Goal: Task Accomplishment & Management: Complete application form

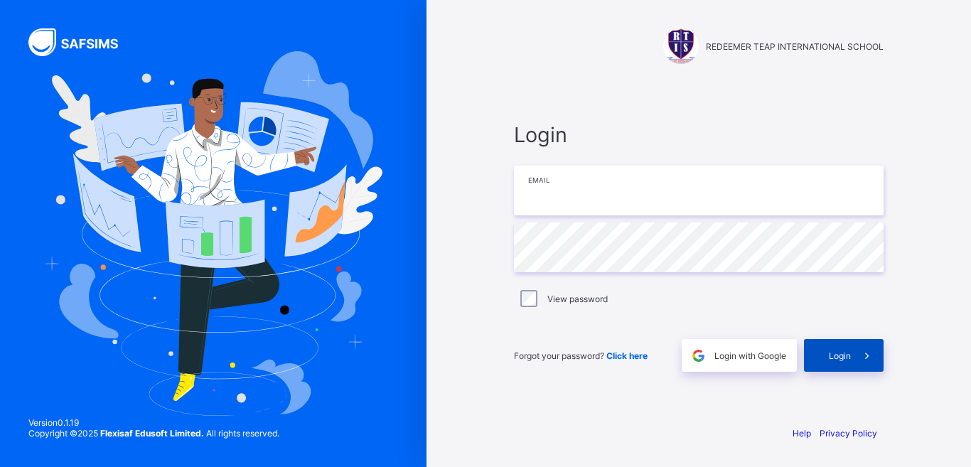
type input "**********"
click at [847, 361] on div "Login" at bounding box center [844, 355] width 80 height 33
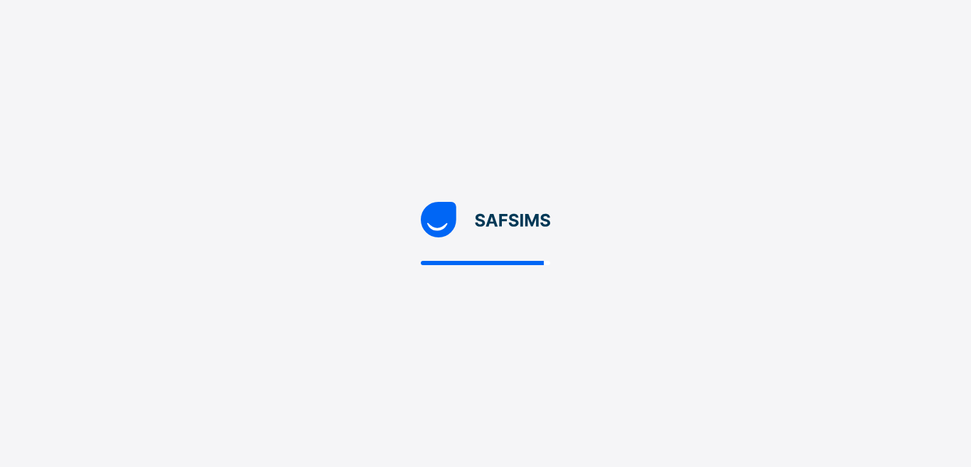
click at [579, 214] on div at bounding box center [485, 233] width 971 height 467
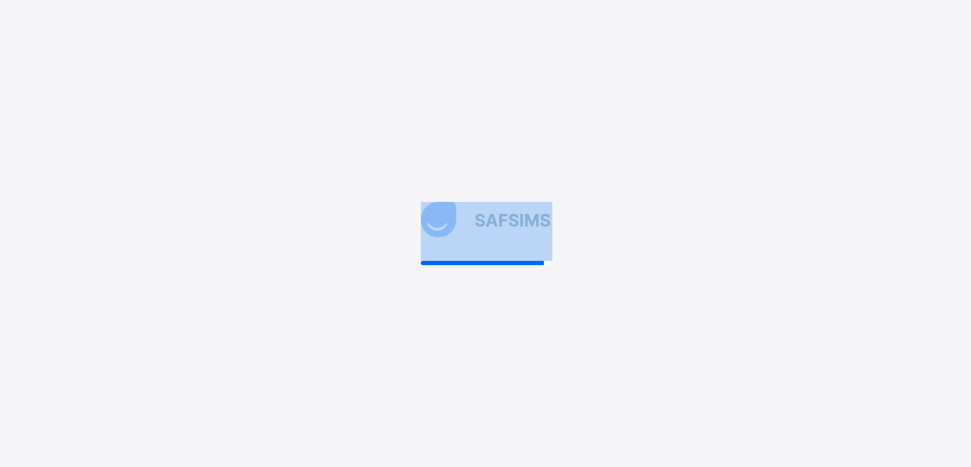
click at [579, 214] on div at bounding box center [485, 233] width 971 height 467
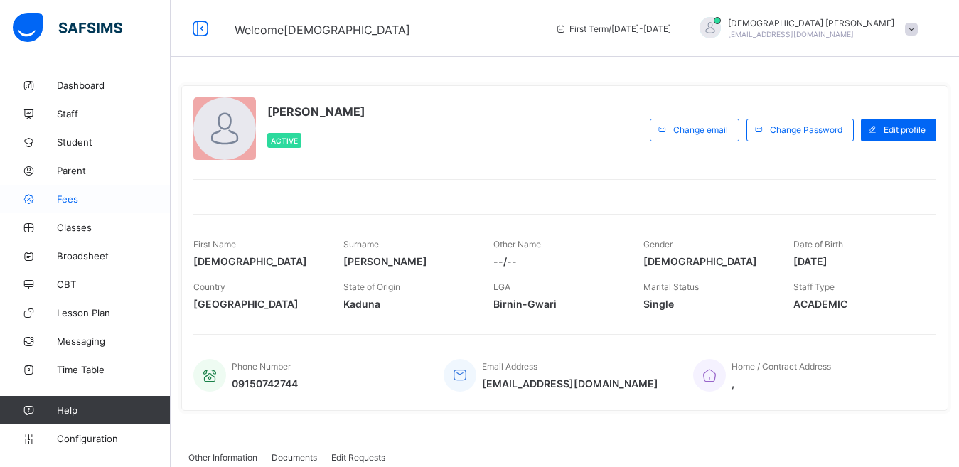
click at [79, 200] on span "Fees" at bounding box center [114, 198] width 114 height 11
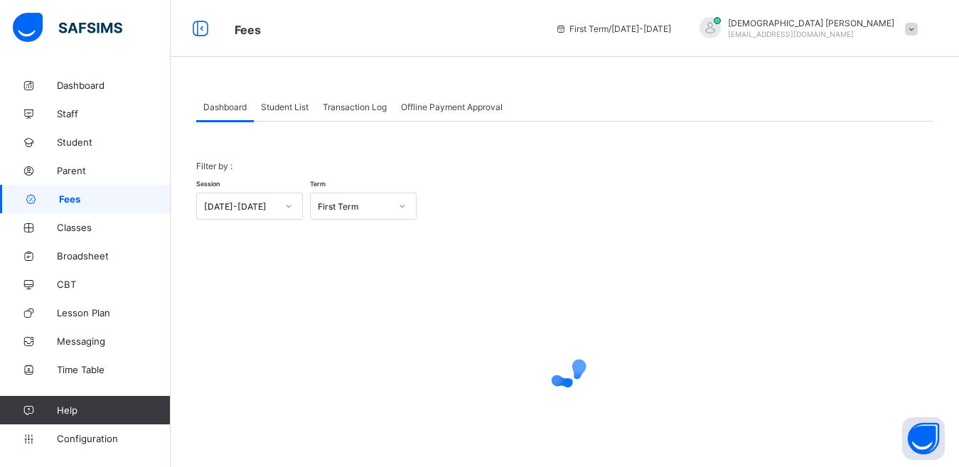
click at [292, 105] on span "Student List" at bounding box center [285, 107] width 48 height 11
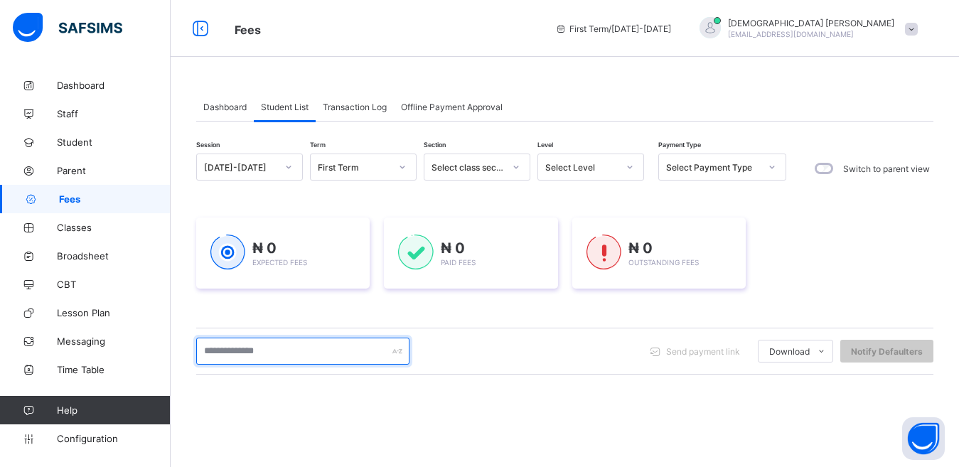
click at [254, 351] on input "text" at bounding box center [302, 351] width 213 height 27
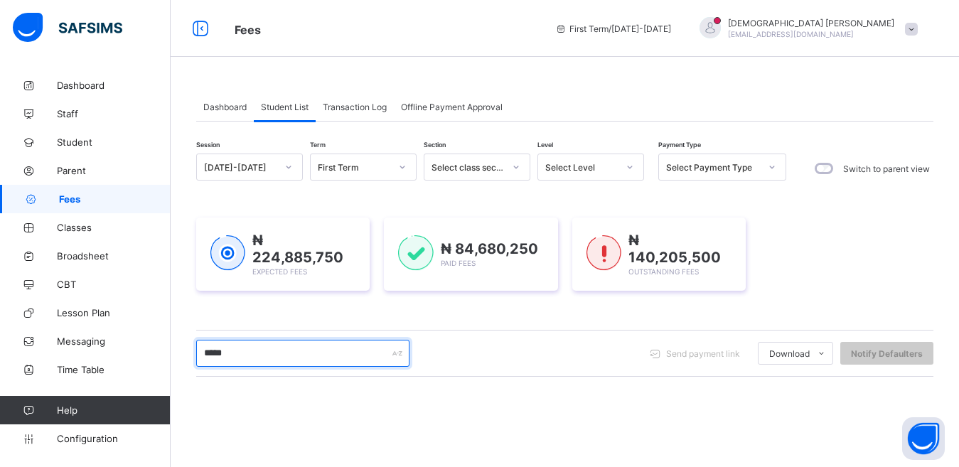
type input "*****"
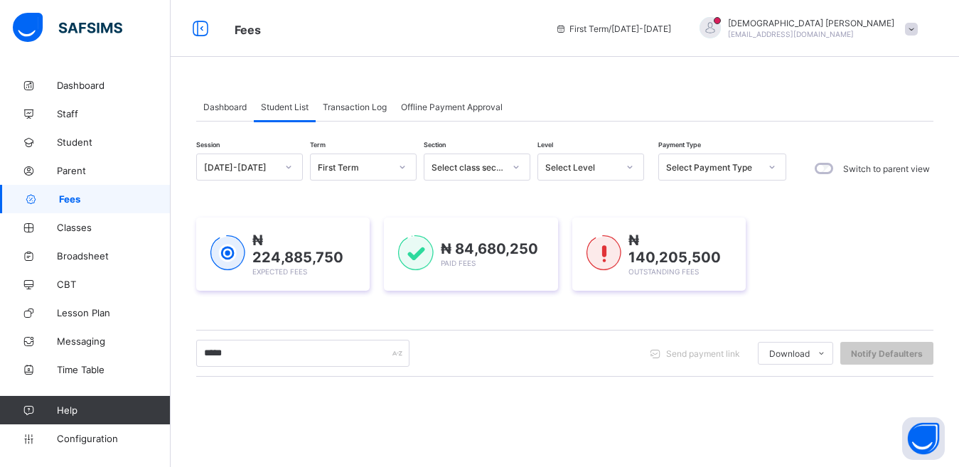
click at [306, 307] on div "₦ 224,885,750 Expected Fees ₦ 84,680,250 Paid Fees ₦ 140,205,500 Outstanding Fe…" at bounding box center [564, 254] width 737 height 116
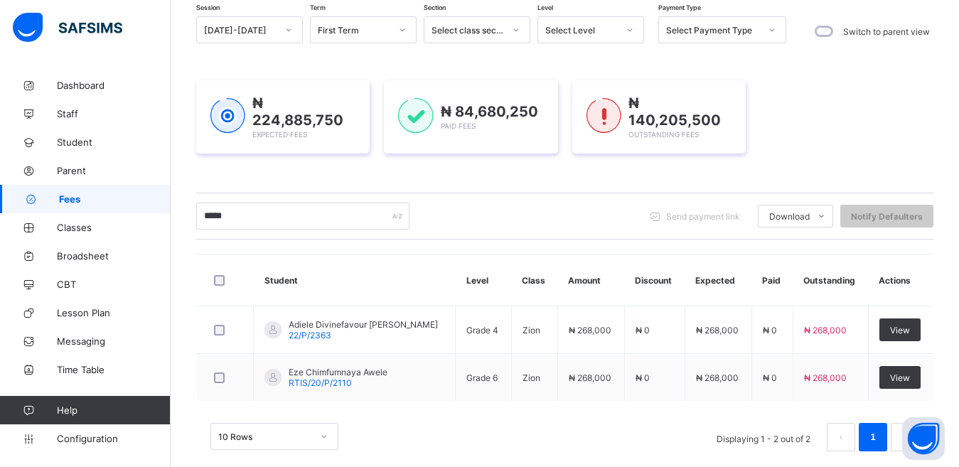
scroll to position [157, 0]
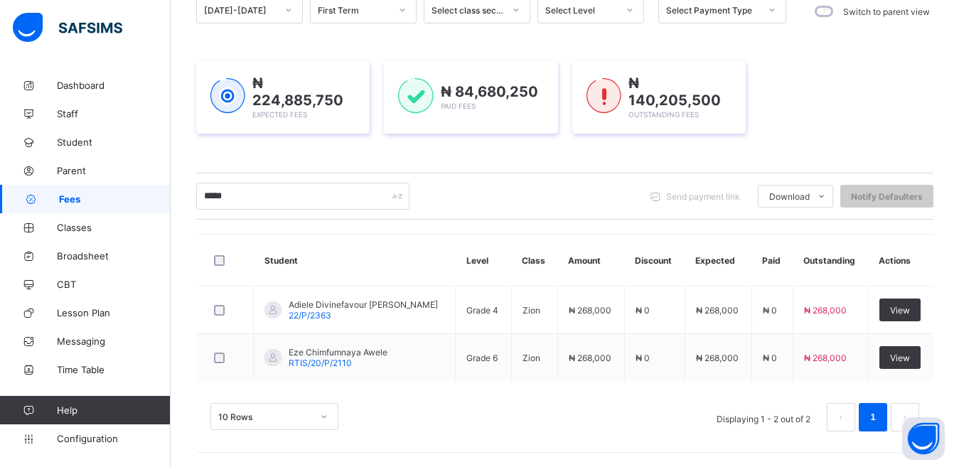
click at [821, 99] on div "₦ 224,885,750 Expected Fees ₦ 84,680,250 Paid Fees ₦ 140,205,500 Outstanding Fe…" at bounding box center [564, 96] width 737 height 73
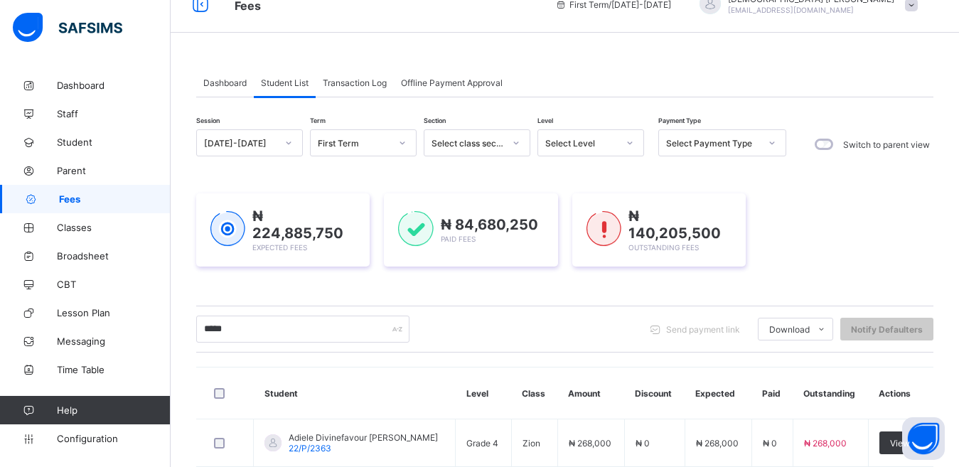
scroll to position [14, 0]
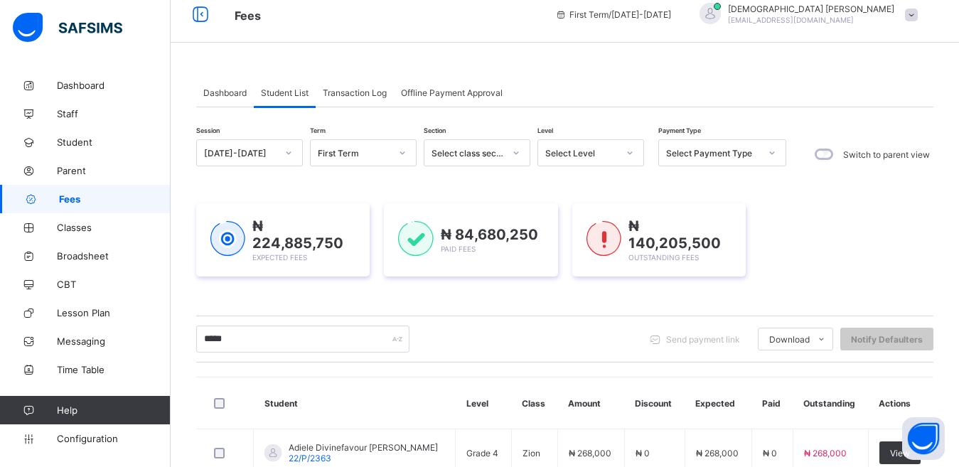
click at [634, 88] on div "Dashboard Student List Transaction Log Offline Payment Approval" at bounding box center [564, 92] width 737 height 29
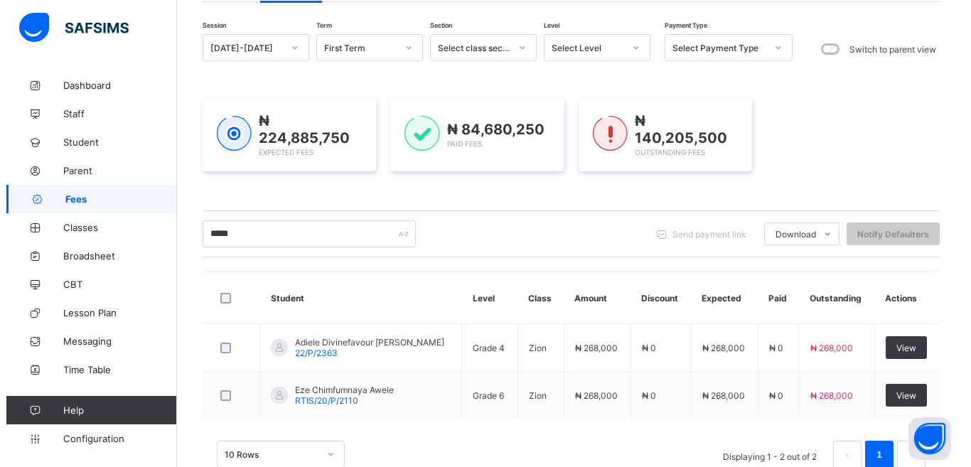
scroll to position [157, 0]
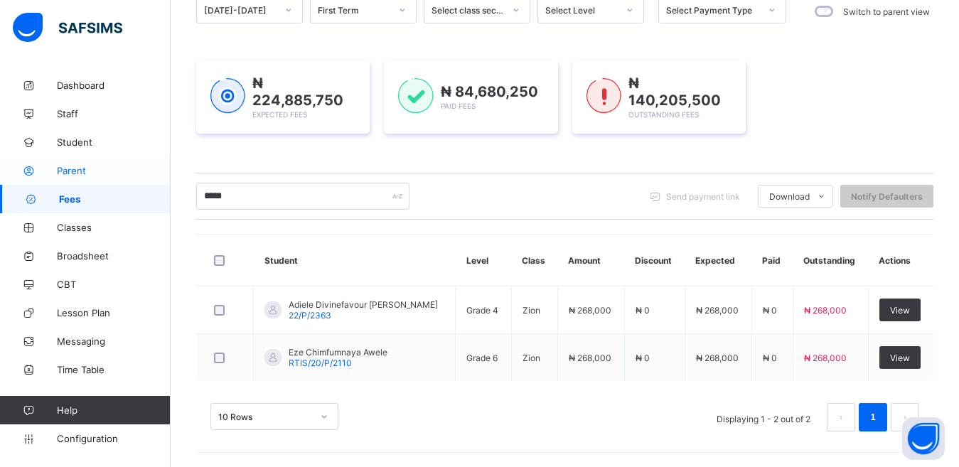
click at [80, 168] on span "Parent" at bounding box center [114, 170] width 114 height 11
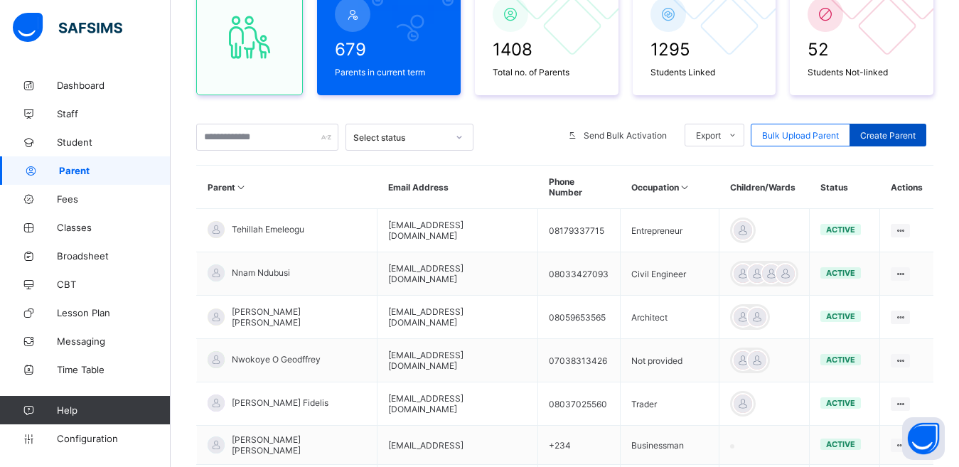
click at [909, 135] on span "Create Parent" at bounding box center [887, 135] width 55 height 11
select select "**"
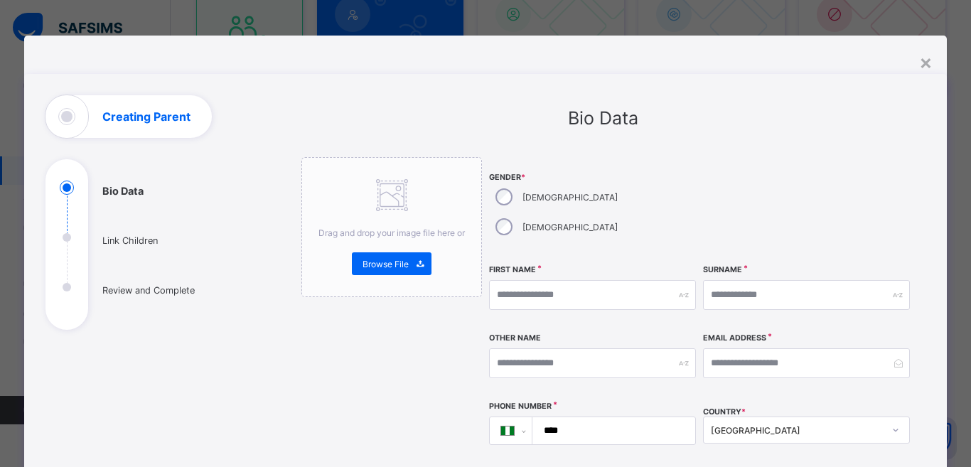
drag, startPoint x: 544, startPoint y: 191, endPoint x: 547, endPoint y: 197, distance: 7.3
click at [547, 212] on div "[DEMOGRAPHIC_DATA]" at bounding box center [555, 227] width 132 height 30
click at [512, 280] on input "text" at bounding box center [592, 295] width 207 height 30
type input "******"
click at [737, 280] on input "text" at bounding box center [806, 295] width 207 height 30
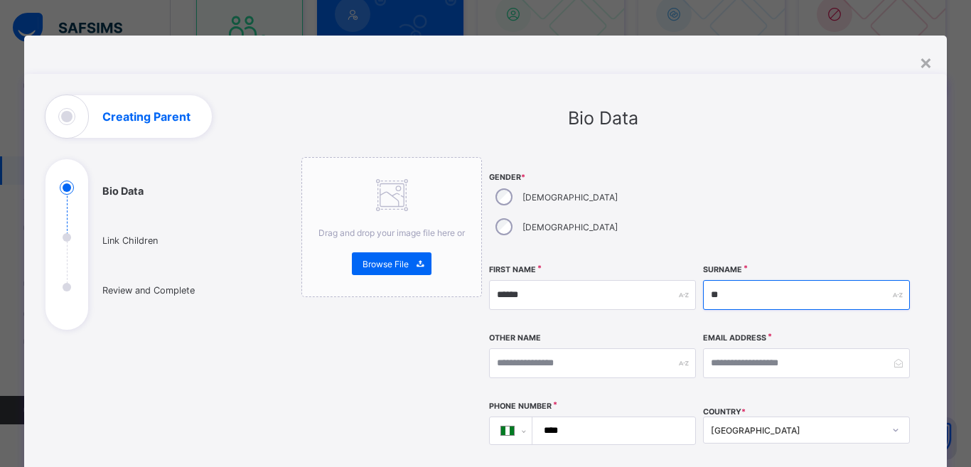
type input "*"
type input "******"
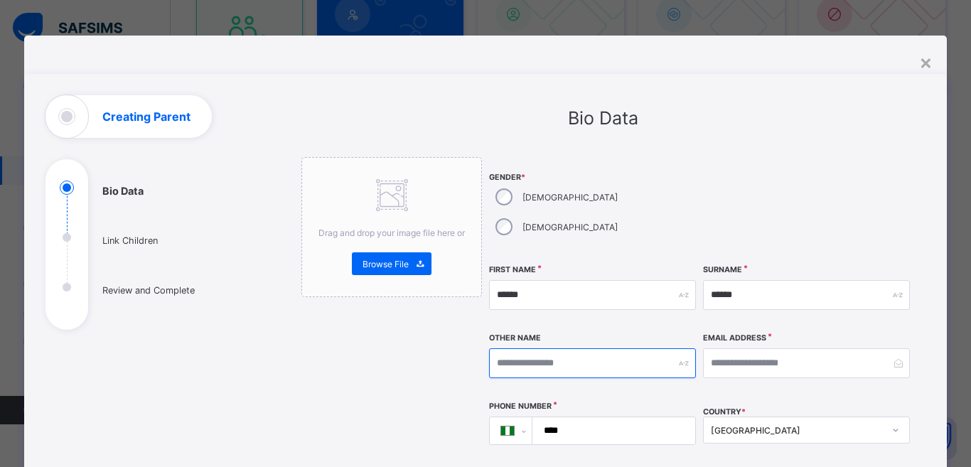
click at [560, 348] on input "text" at bounding box center [592, 363] width 207 height 30
type input "**********"
click at [792, 161] on div at bounding box center [806, 207] width 207 height 100
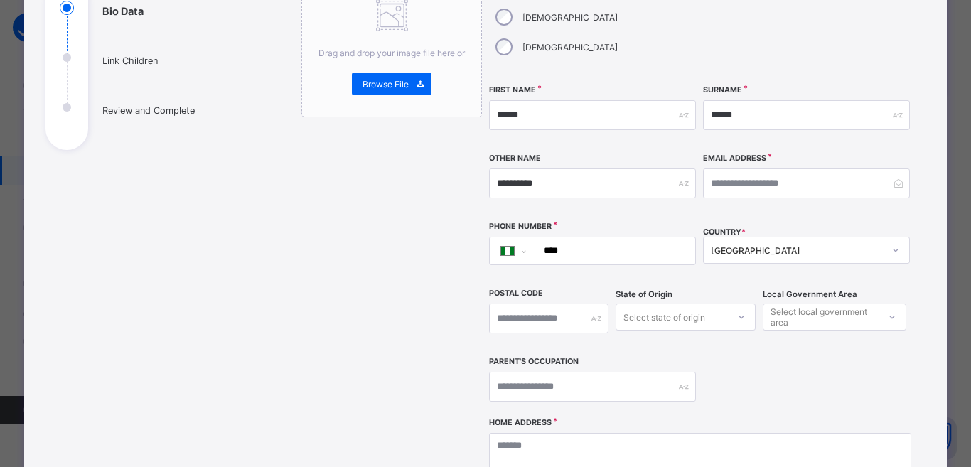
scroll to position [213, 0]
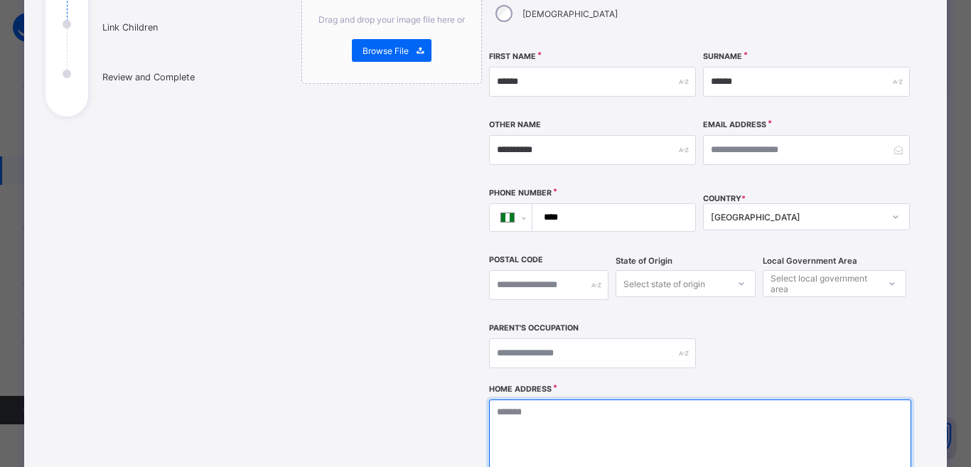
click at [556, 404] on textarea at bounding box center [700, 471] width 422 height 142
type textarea "*"
type textarea "**********"
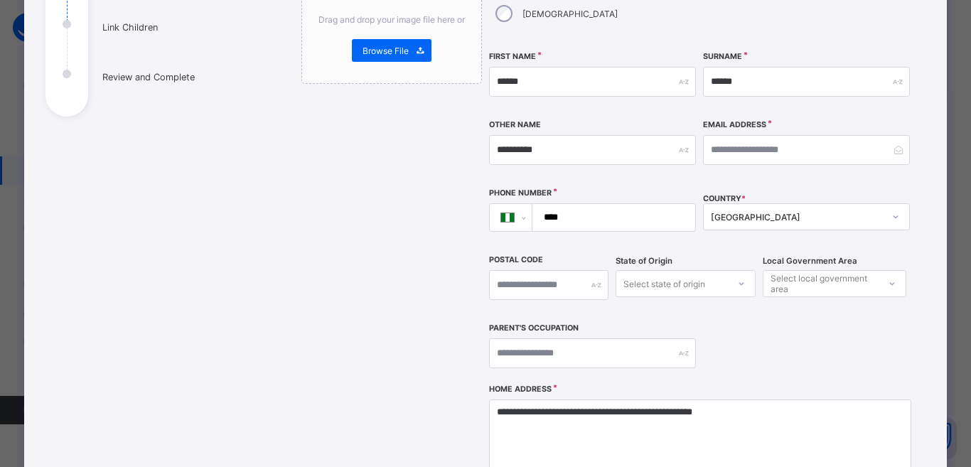
click at [832, 144] on div "Email Address" at bounding box center [806, 149] width 207 height 61
click at [802, 270] on div "Select local government area" at bounding box center [824, 283] width 107 height 27
click at [630, 86] on div "**********" at bounding box center [700, 164] width 422 height 440
click at [783, 270] on div "Select local government area" at bounding box center [824, 283] width 107 height 27
type input "****"
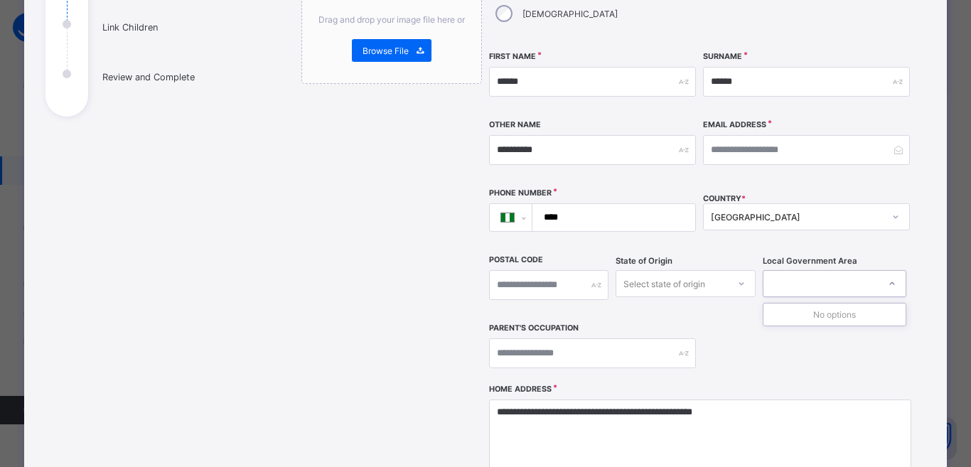
scroll to position [240, 0]
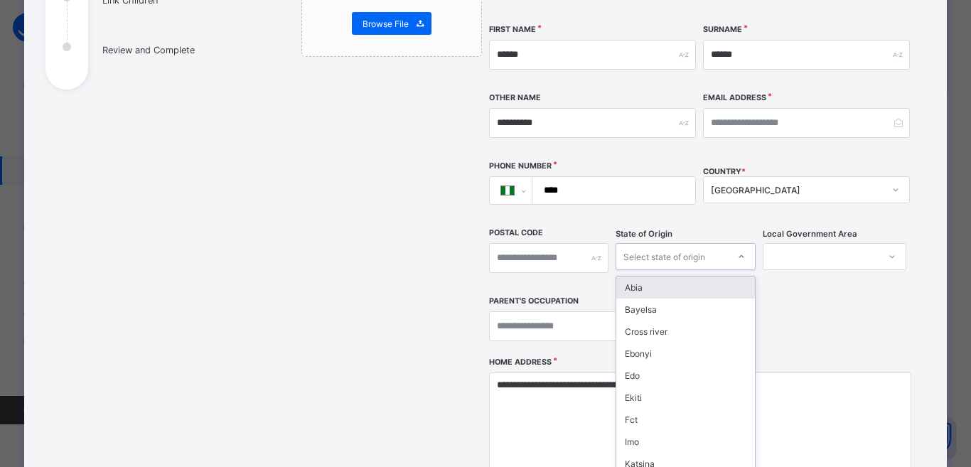
click at [629, 256] on div "option Abia focused, 1 of 37. 37 results available. Use Up and Down to choose o…" at bounding box center [686, 256] width 140 height 27
type input "*"
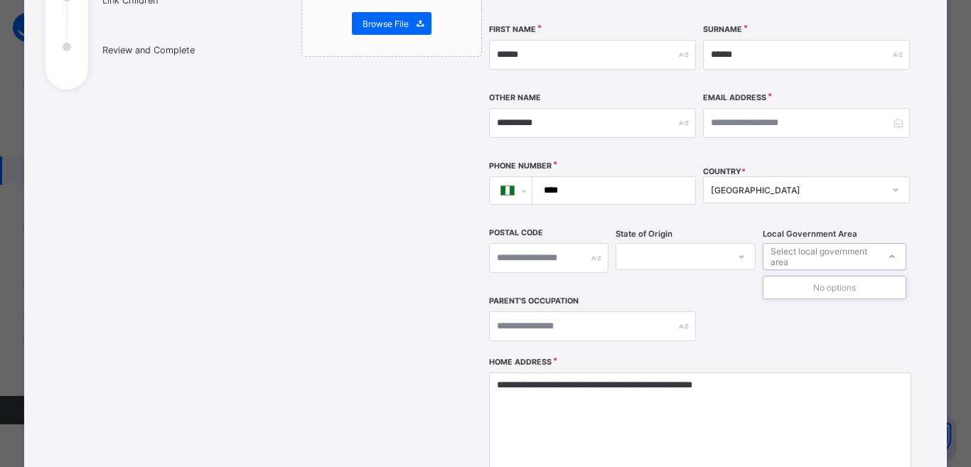
click at [804, 243] on div "Select local government area" at bounding box center [824, 256] width 107 height 27
type input "*"
click at [793, 188] on div "COUNTRY * [GEOGRAPHIC_DATA]" at bounding box center [806, 191] width 207 height 60
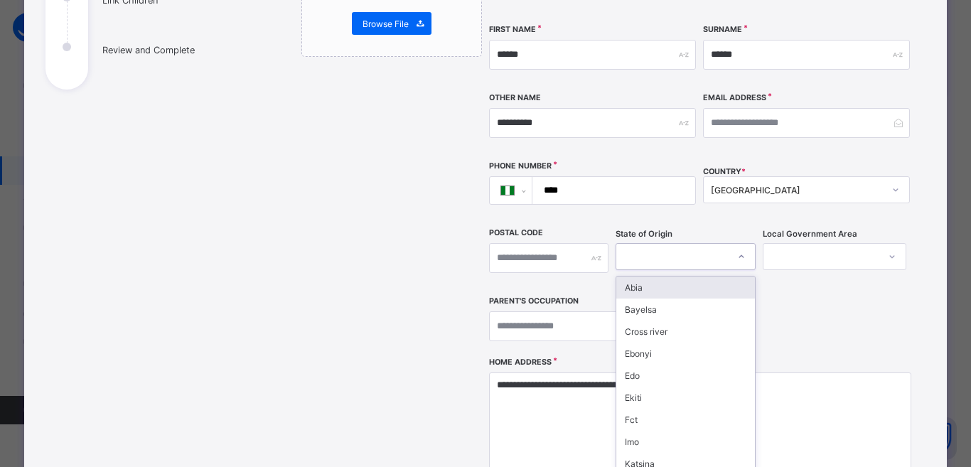
click at [677, 247] on div at bounding box center [672, 257] width 112 height 20
type input "**"
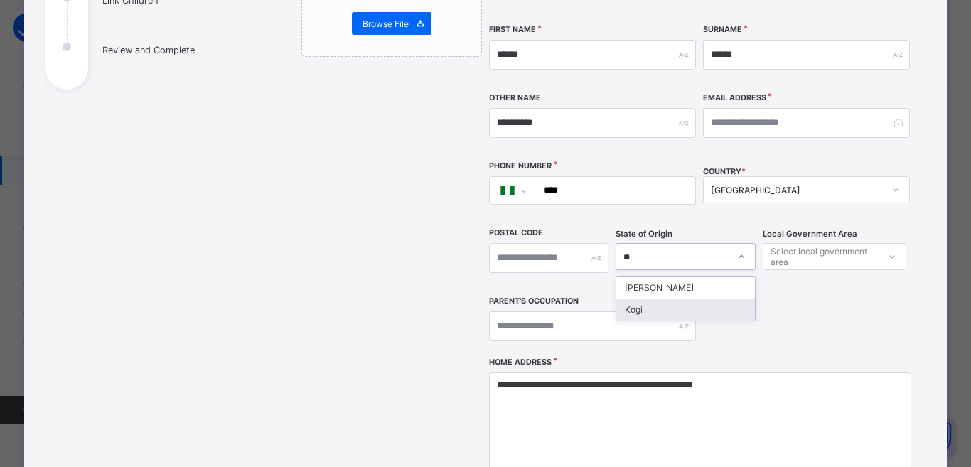
click at [672, 299] on div "Kogi" at bounding box center [685, 310] width 139 height 22
click at [835, 243] on div "Select local government area" at bounding box center [824, 256] width 107 height 27
type input "**"
click at [800, 191] on div "COUNTRY * [GEOGRAPHIC_DATA]" at bounding box center [806, 191] width 207 height 60
click at [843, 186] on div "COUNTRY * [GEOGRAPHIC_DATA]" at bounding box center [806, 191] width 207 height 60
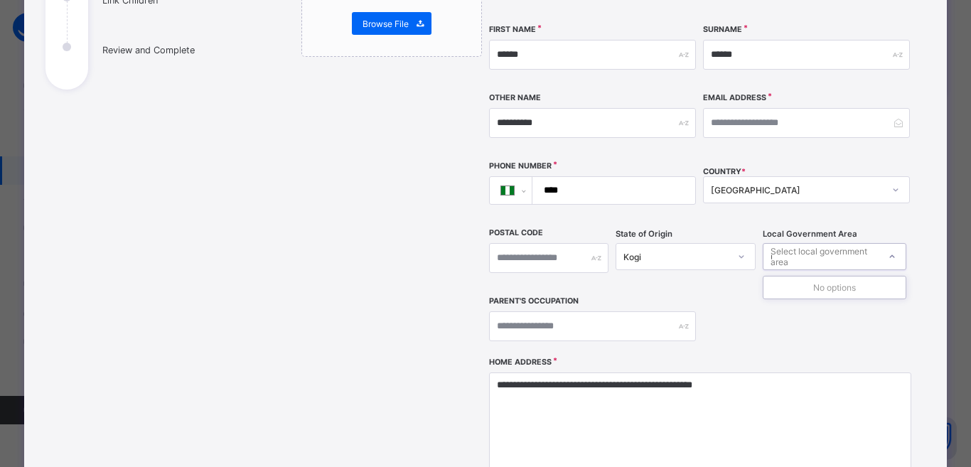
click at [850, 247] on div "Select local government area **" at bounding box center [821, 257] width 116 height 20
click at [904, 202] on div "**********" at bounding box center [700, 137] width 422 height 440
click at [724, 126] on div "**********" at bounding box center [700, 137] width 422 height 440
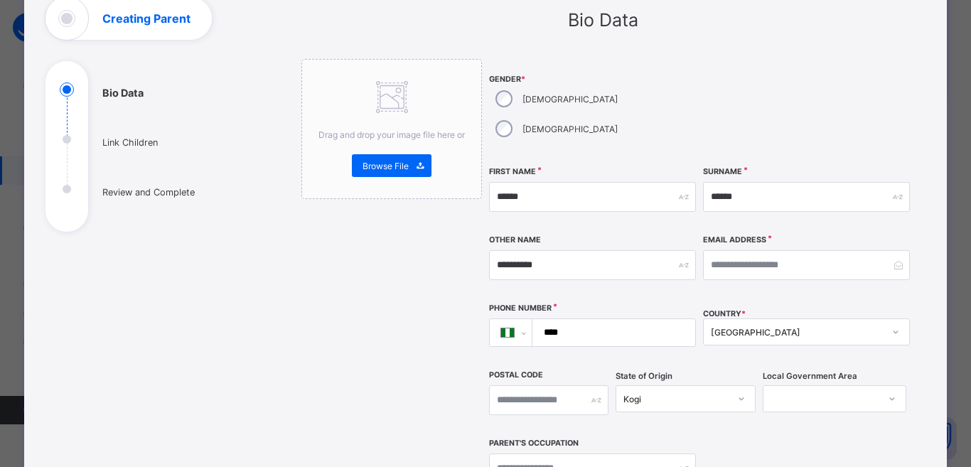
click at [787, 389] on div at bounding box center [821, 399] width 116 height 20
click at [751, 316] on div "COUNTRY * [GEOGRAPHIC_DATA]" at bounding box center [806, 333] width 207 height 60
click at [827, 389] on div at bounding box center [821, 399] width 116 height 20
click at [771, 257] on div "Email Address" at bounding box center [806, 265] width 207 height 61
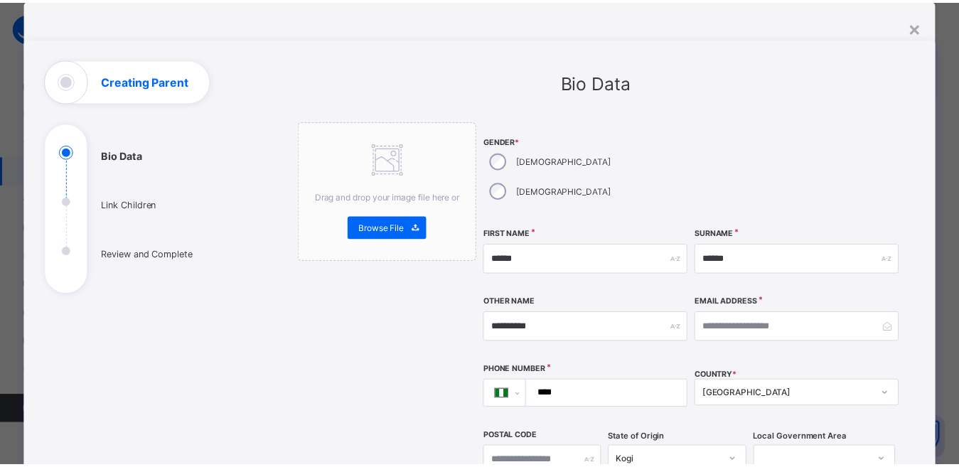
scroll to position [0, 0]
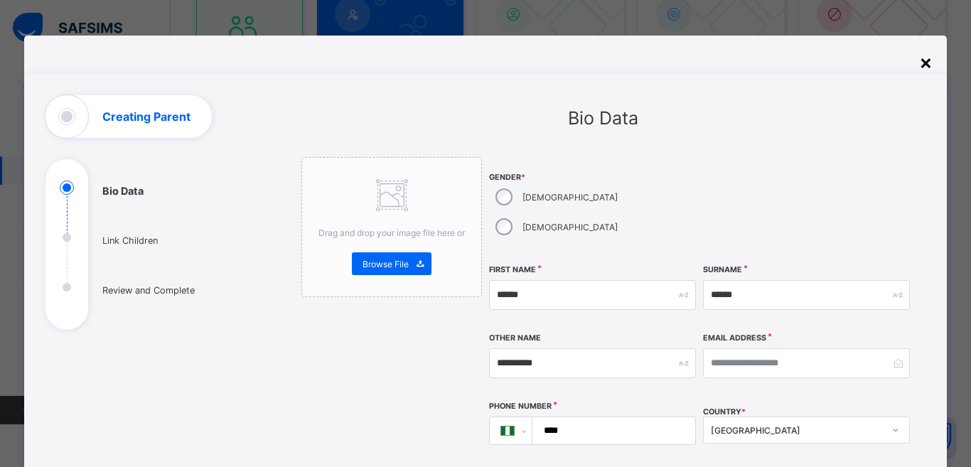
click at [921, 62] on div "×" at bounding box center [926, 62] width 14 height 24
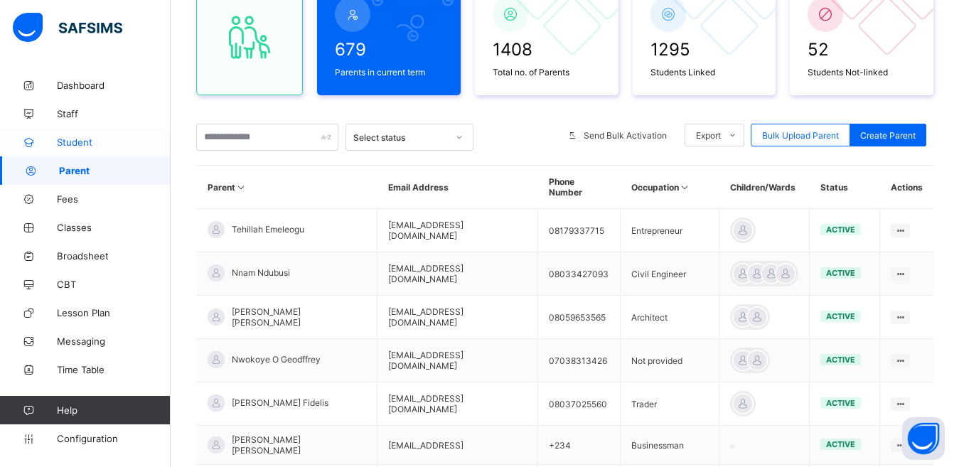
click at [83, 151] on link "Student" at bounding box center [85, 142] width 171 height 28
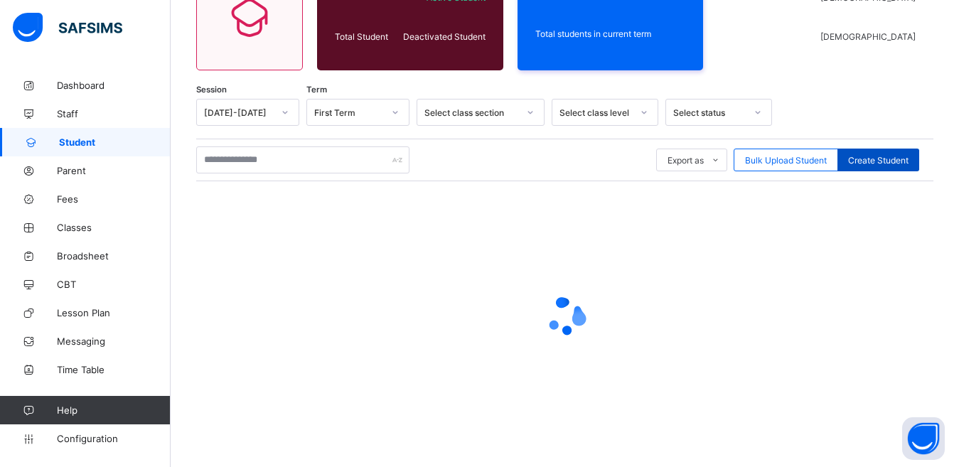
click at [896, 161] on span "Create Student" at bounding box center [878, 160] width 60 height 11
select select "**"
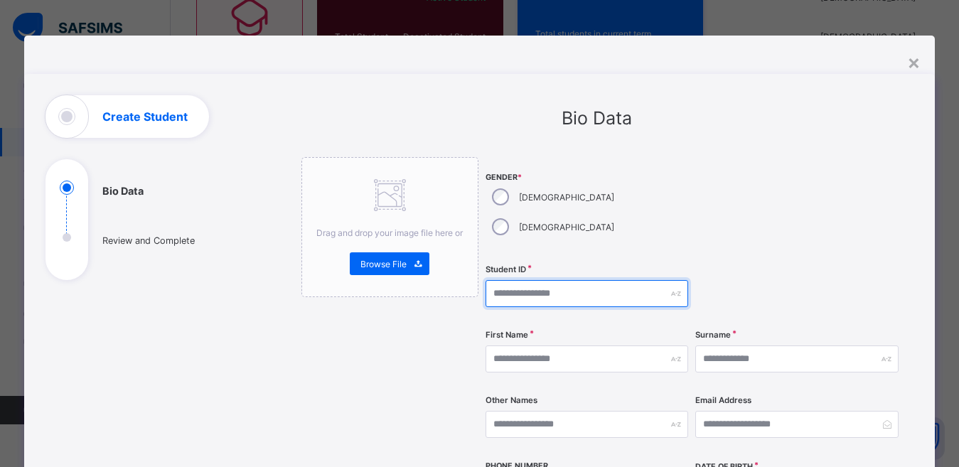
click at [509, 280] on input "text" at bounding box center [587, 293] width 203 height 27
type input "*"
type input "**********"
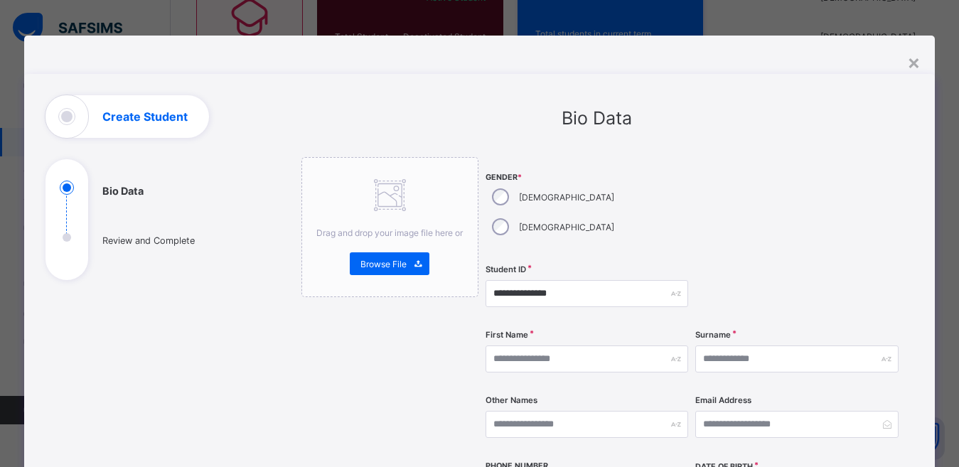
click at [710, 201] on div at bounding box center [796, 207] width 203 height 100
click at [541, 345] on input "text" at bounding box center [587, 358] width 203 height 27
type input "******"
click at [721, 345] on input "text" at bounding box center [796, 358] width 203 height 27
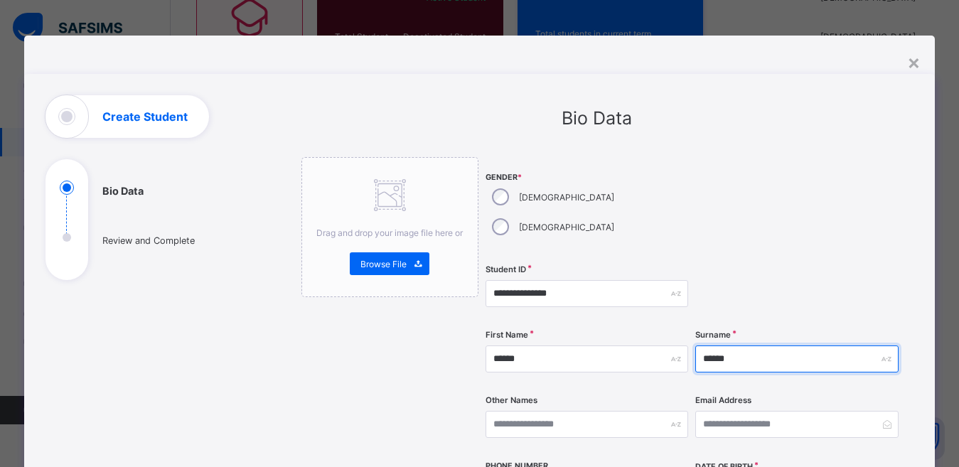
type input "******"
drag, startPoint x: 795, startPoint y: 178, endPoint x: 803, endPoint y: 187, distance: 11.6
click at [803, 186] on div at bounding box center [796, 207] width 203 height 100
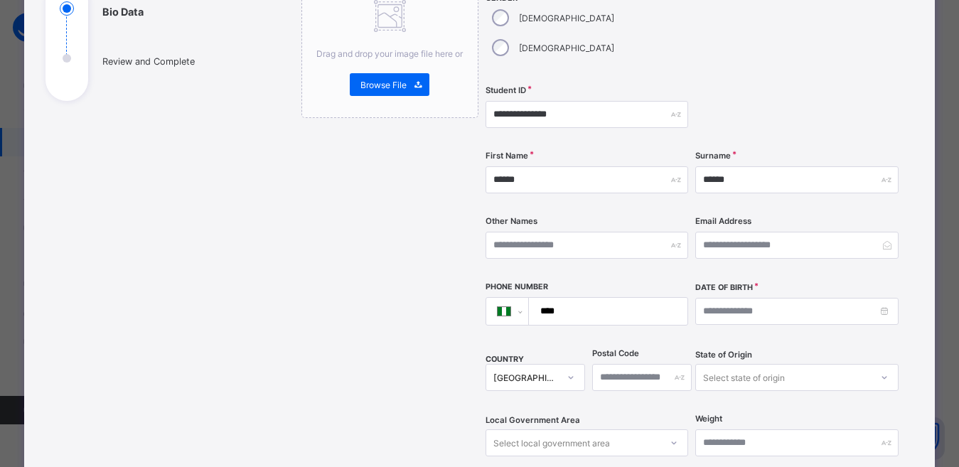
scroll to position [213, 0]
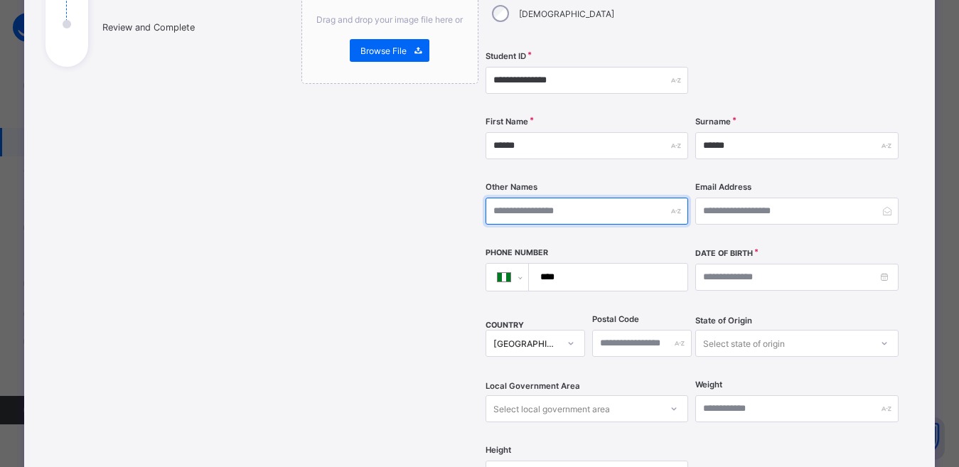
click at [557, 198] on input "text" at bounding box center [587, 211] width 203 height 27
type input "**********"
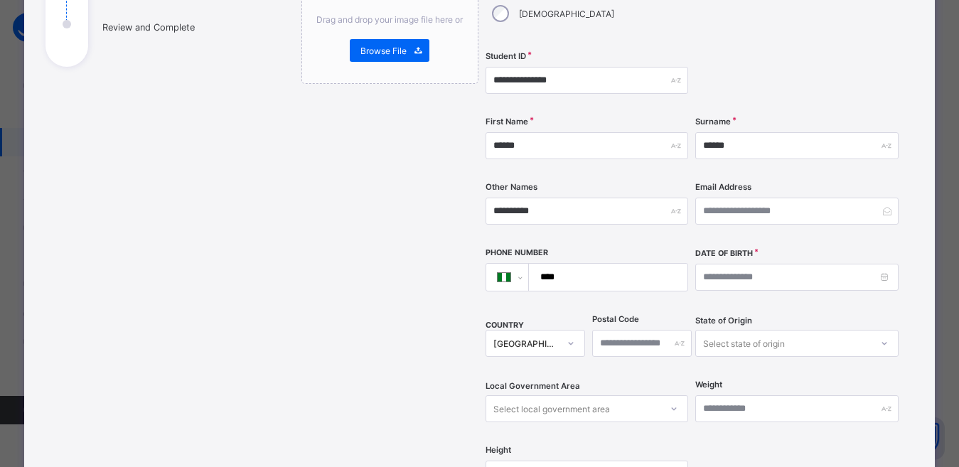
click at [800, 51] on div at bounding box center [796, 80] width 203 height 58
click at [709, 264] on input at bounding box center [796, 277] width 203 height 27
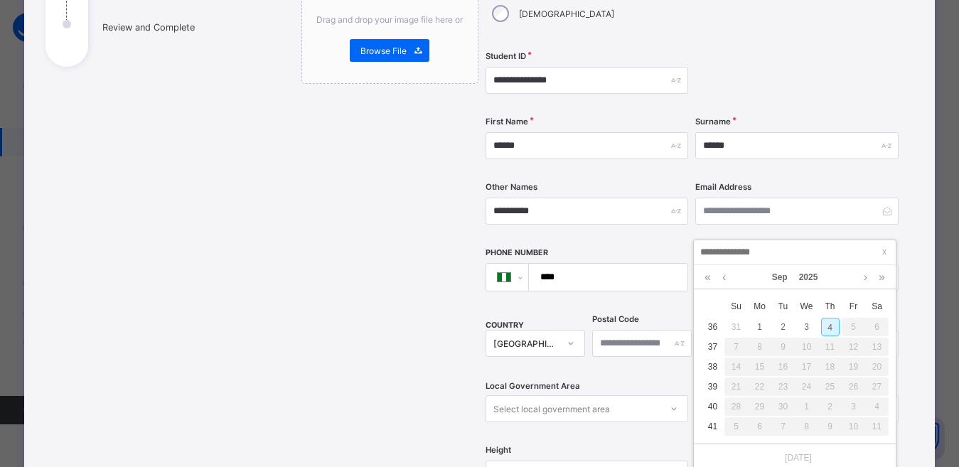
type input "**********"
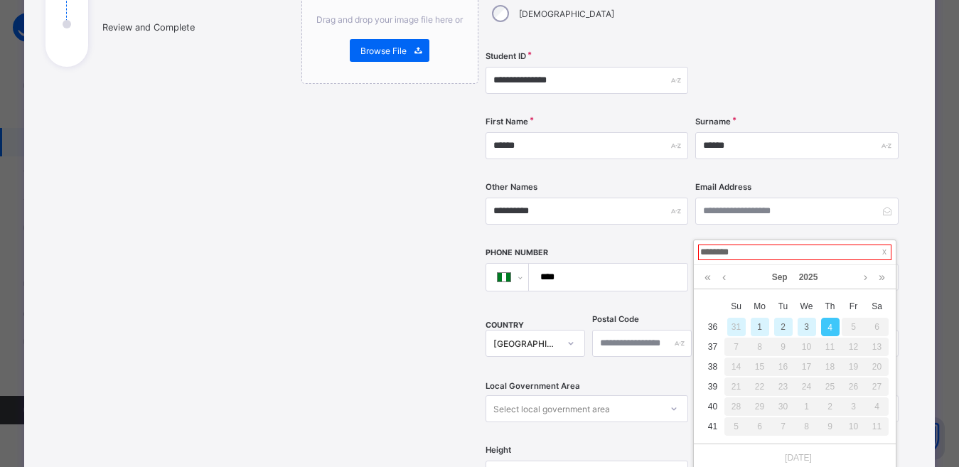
type input "*********"
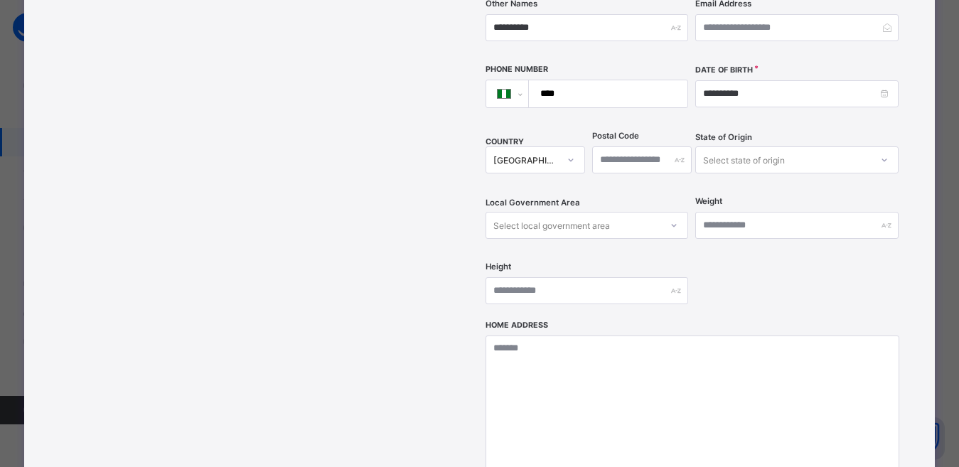
scroll to position [498, 0]
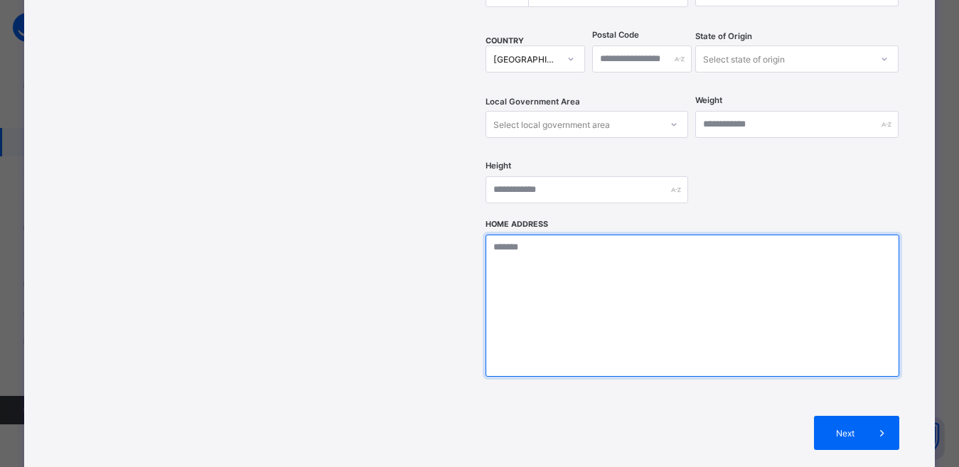
click at [589, 268] on textarea at bounding box center [693, 306] width 414 height 142
type textarea "**********"
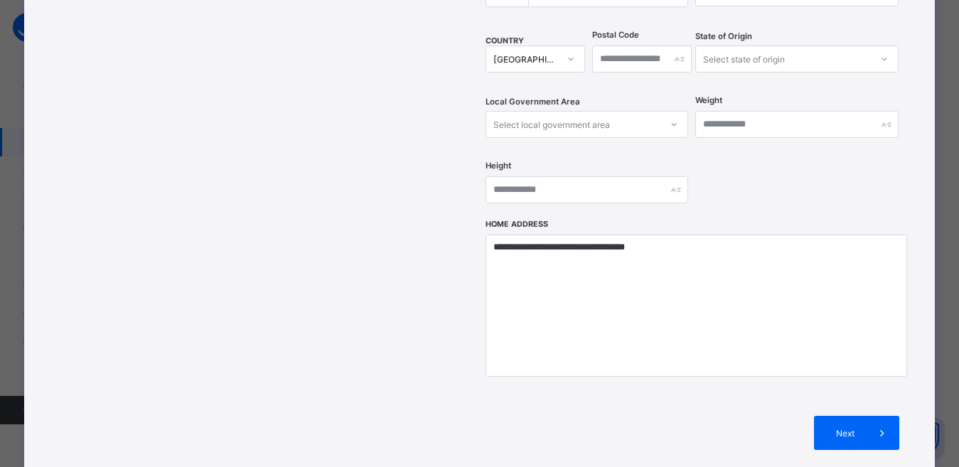
click at [766, 45] on div "Select state of origin" at bounding box center [744, 58] width 82 height 27
type input "*"
click at [727, 49] on div at bounding box center [783, 59] width 174 height 20
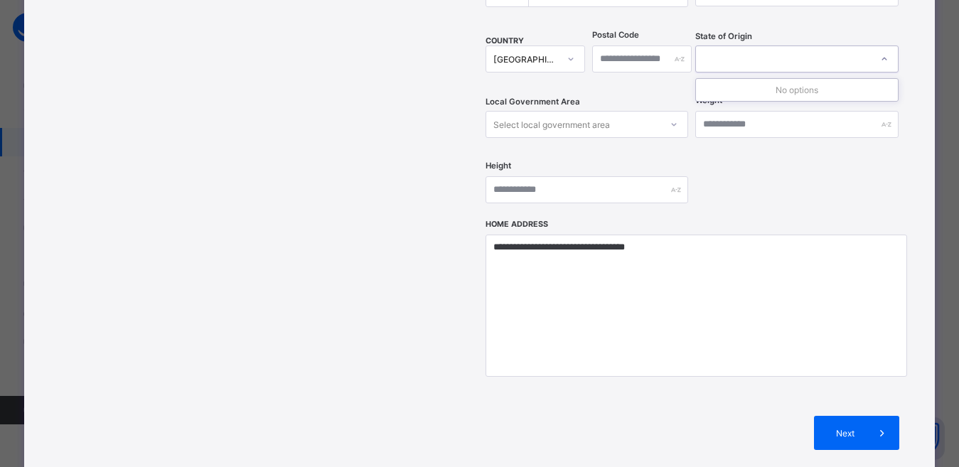
click at [641, 55] on div "Postal Code" at bounding box center [642, 59] width 100 height 58
click at [735, 49] on div at bounding box center [783, 59] width 174 height 20
drag, startPoint x: 653, startPoint y: 64, endPoint x: 724, endPoint y: 31, distance: 78.5
drag, startPoint x: 730, startPoint y: 28, endPoint x: 697, endPoint y: 33, distance: 33.1
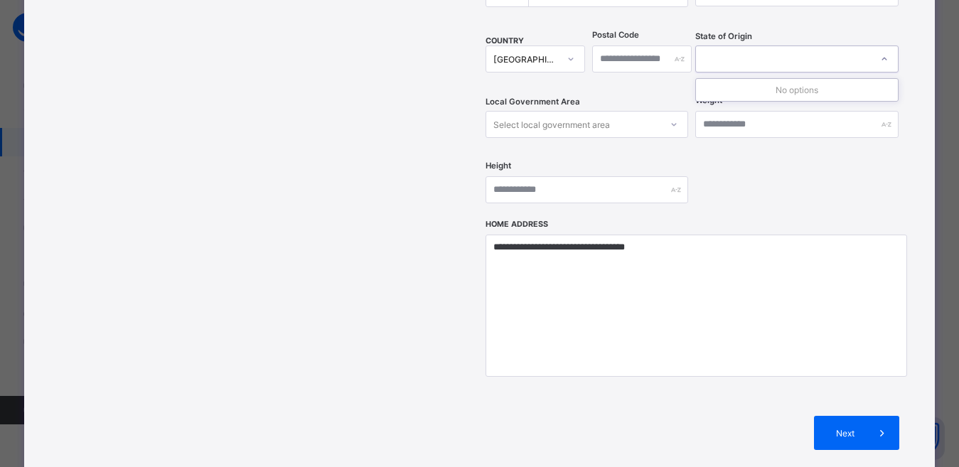
click at [729, 49] on div at bounding box center [783, 59] width 174 height 20
click at [612, 114] on div "Select local government area" at bounding box center [573, 124] width 174 height 20
click at [724, 49] on div at bounding box center [783, 59] width 174 height 20
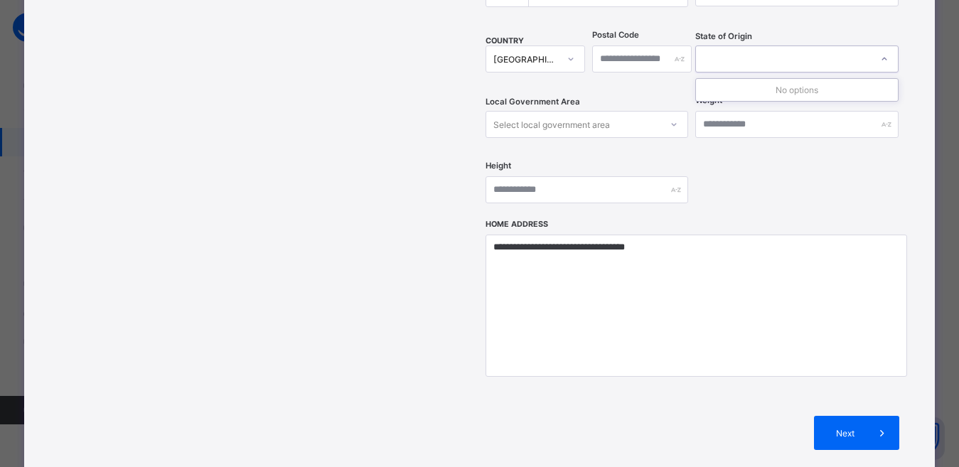
click at [724, 49] on div at bounding box center [783, 59] width 174 height 20
click at [725, 49] on div at bounding box center [783, 59] width 174 height 20
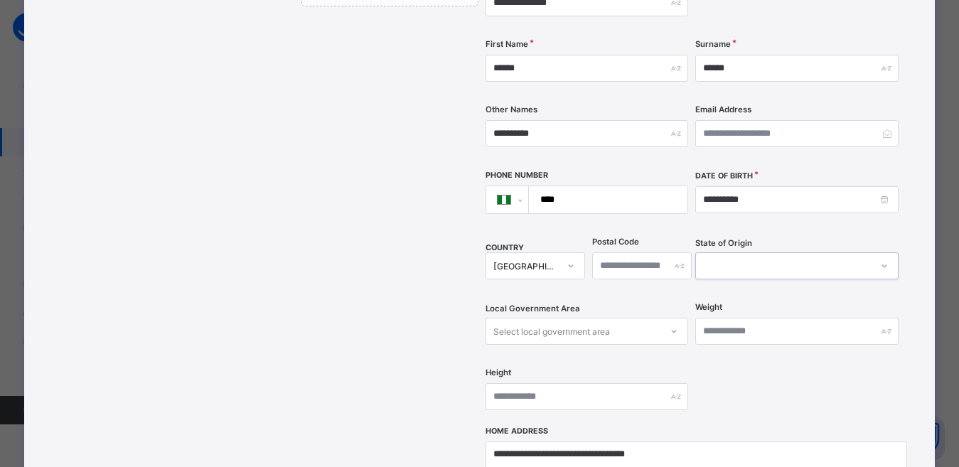
scroll to position [284, 0]
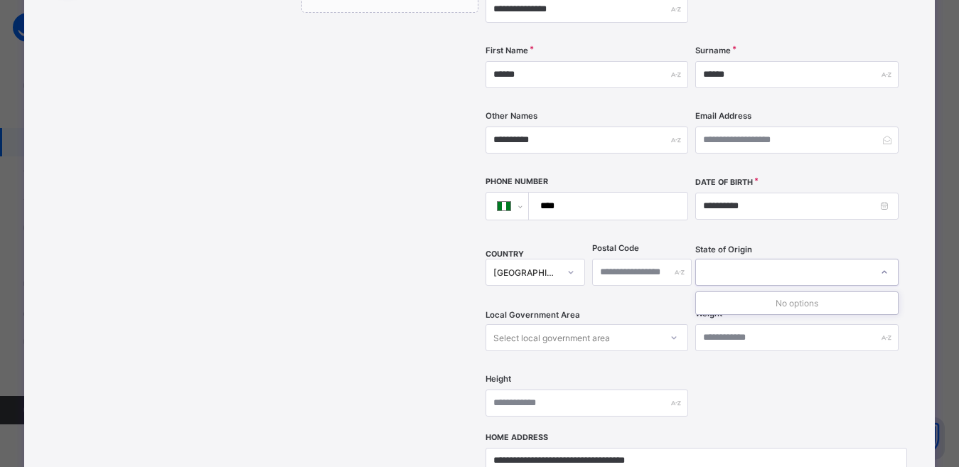
click at [715, 262] on div at bounding box center [783, 272] width 174 height 20
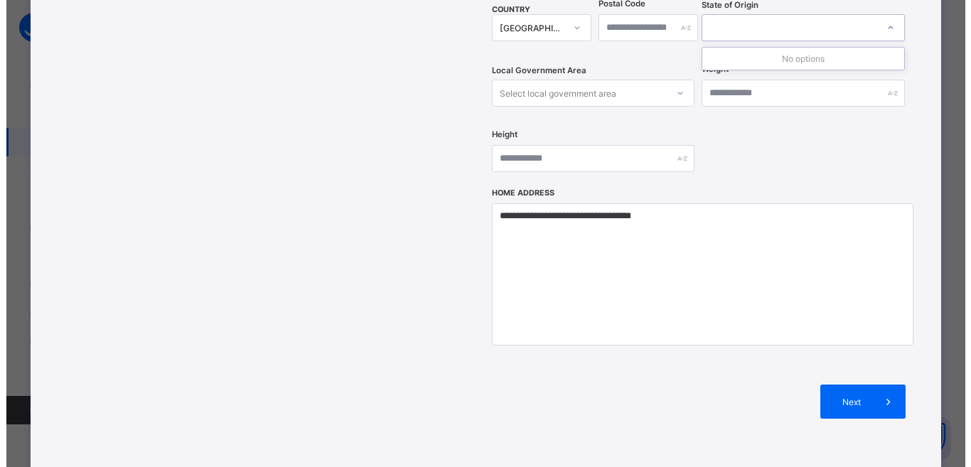
scroll to position [606, 0]
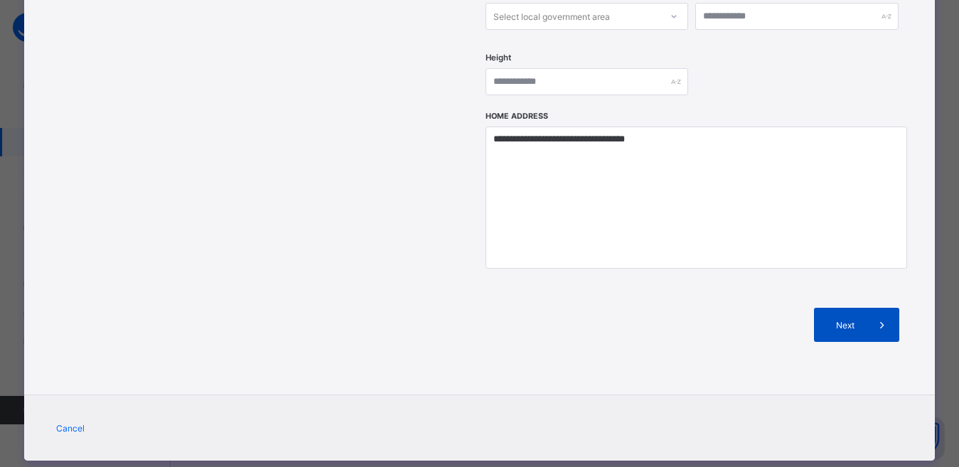
click at [874, 308] on span at bounding box center [882, 325] width 34 height 34
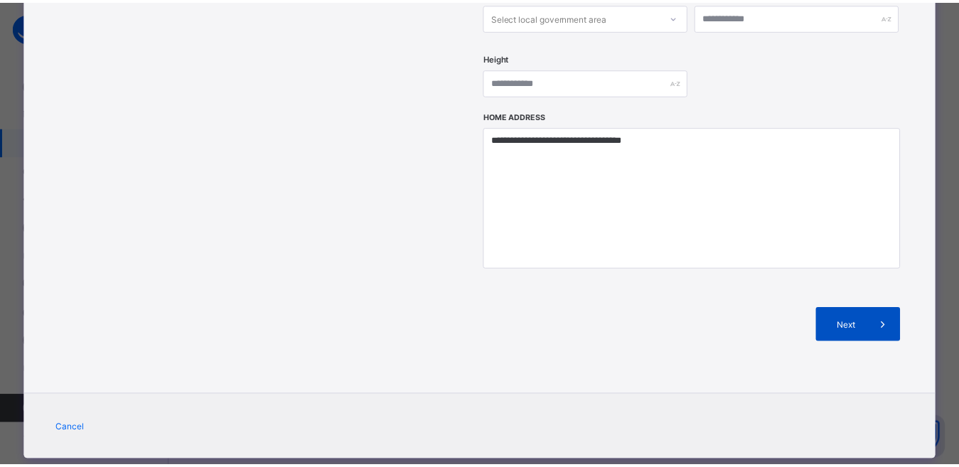
scroll to position [267, 0]
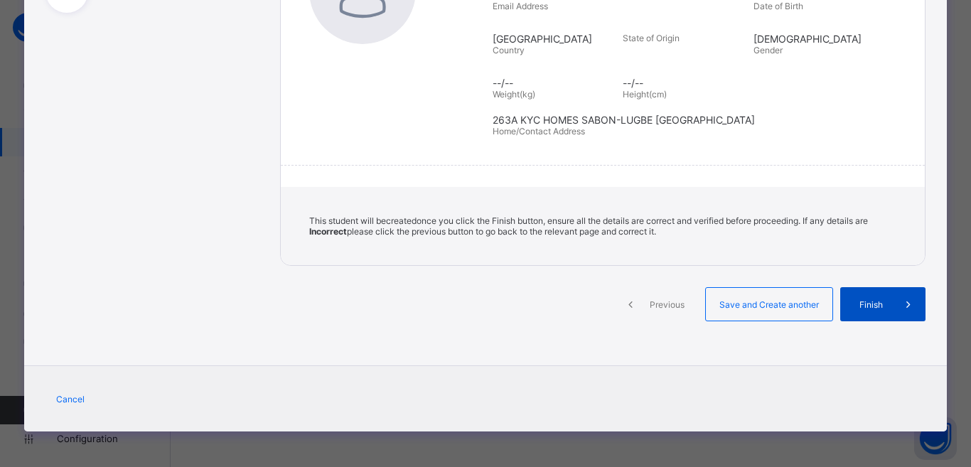
click at [872, 300] on span "Finish" at bounding box center [871, 304] width 41 height 11
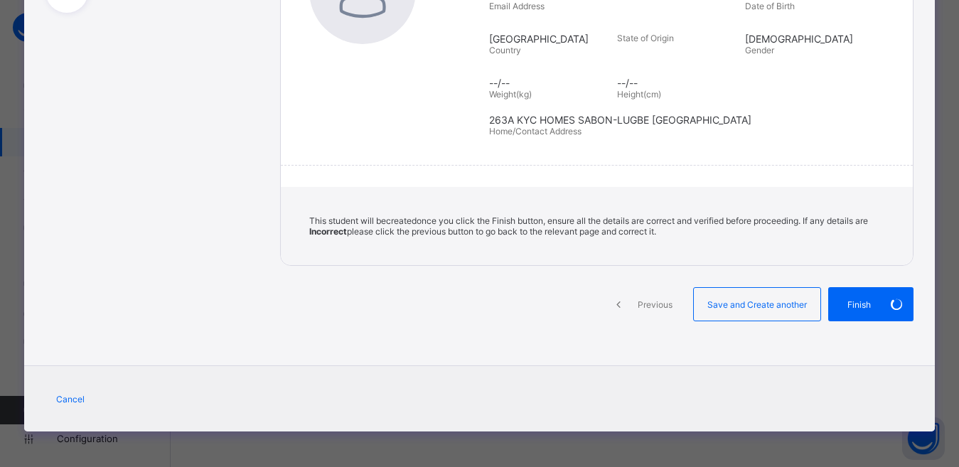
click at [896, 164] on div "Section One: Bio Data [PERSON_NAME] First Name [PERSON_NAME] [PERSON_NAME] Othe…" at bounding box center [597, 74] width 634 height 383
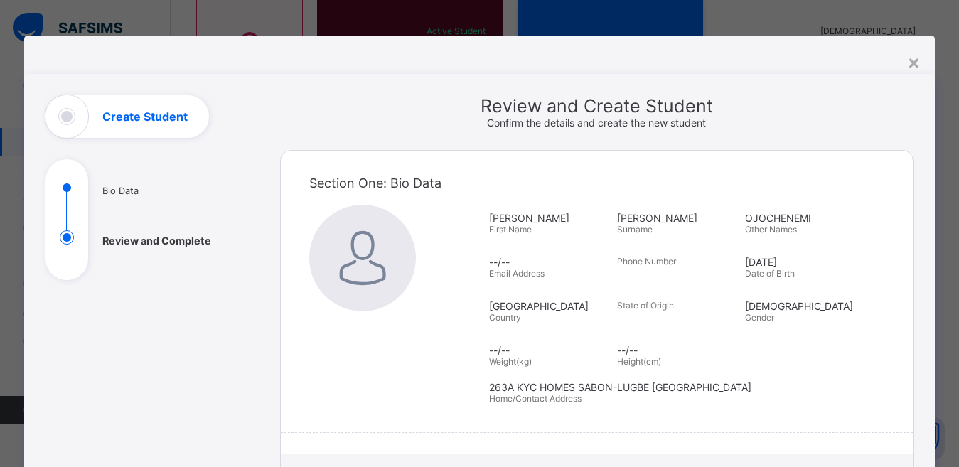
scroll to position [0, 0]
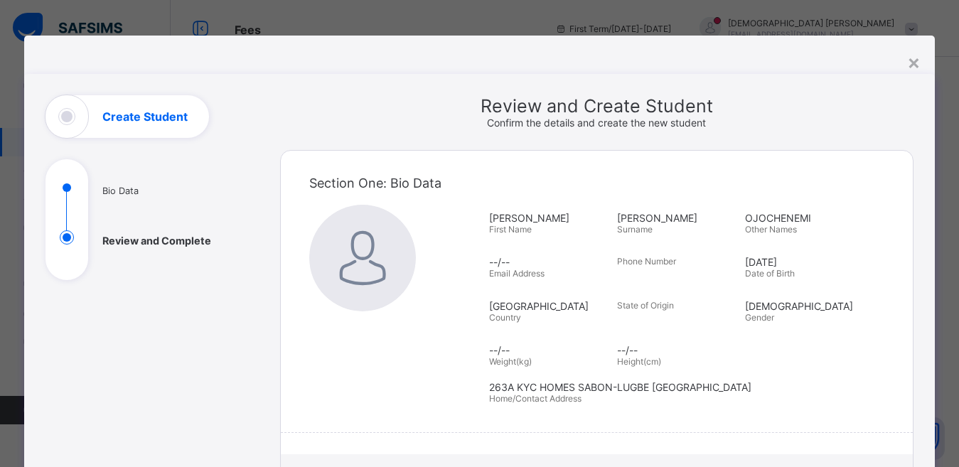
click at [831, 232] on div "OJOCHENEMI Other Names" at bounding box center [805, 223] width 121 height 37
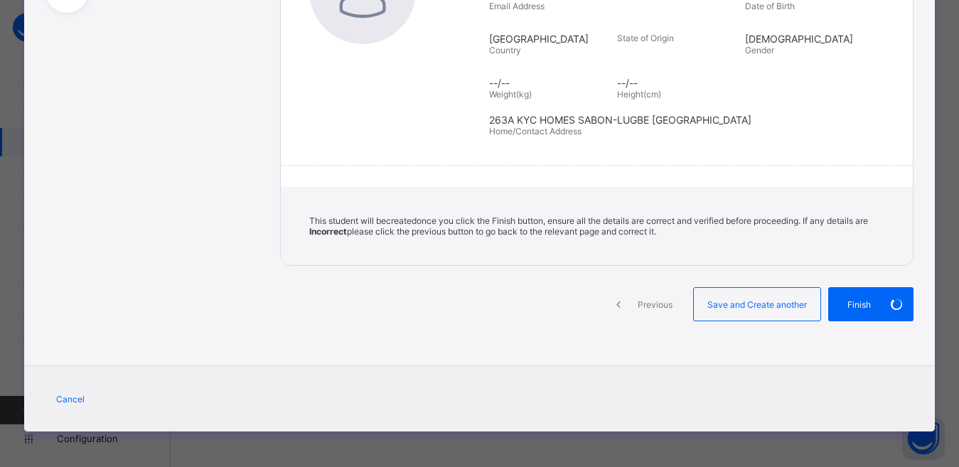
scroll to position [163, 0]
click at [840, 140] on div "263A KYC HOMES SABON-LUGBE [GEOGRAPHIC_DATA] Home/Contact Address" at bounding box center [690, 125] width 403 height 37
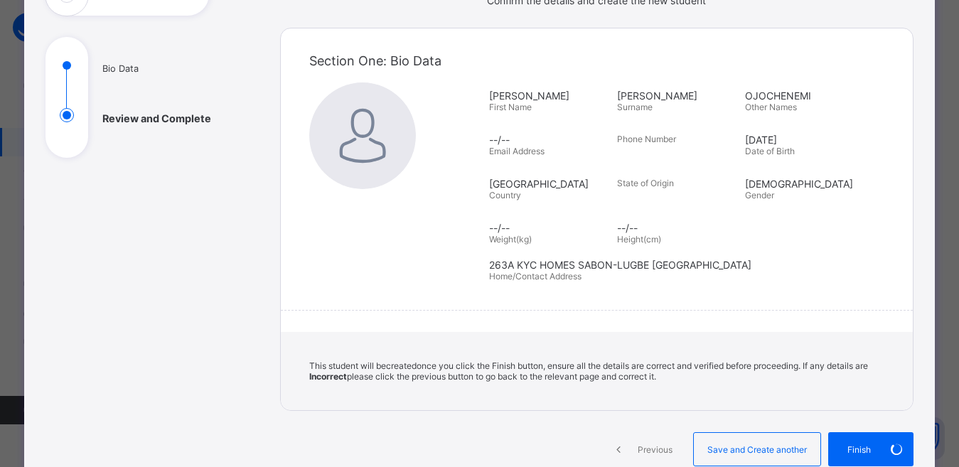
scroll to position [267, 0]
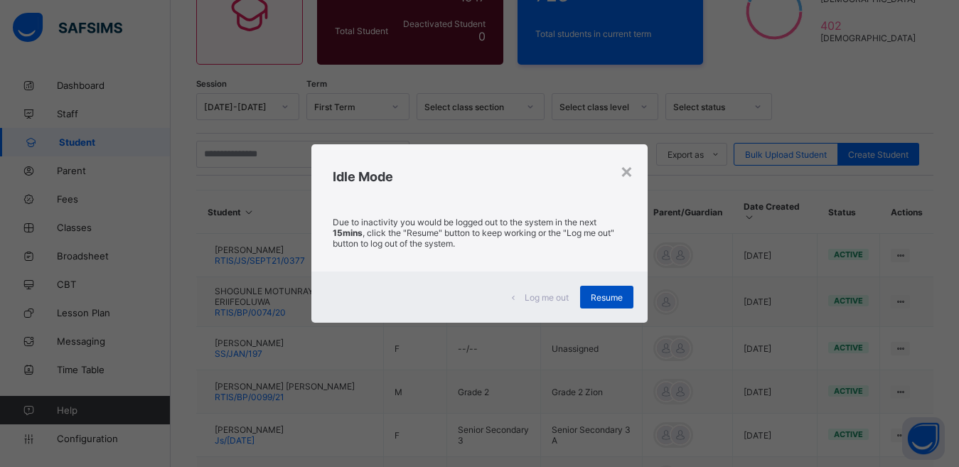
click at [616, 296] on span "Resume" at bounding box center [607, 297] width 32 height 11
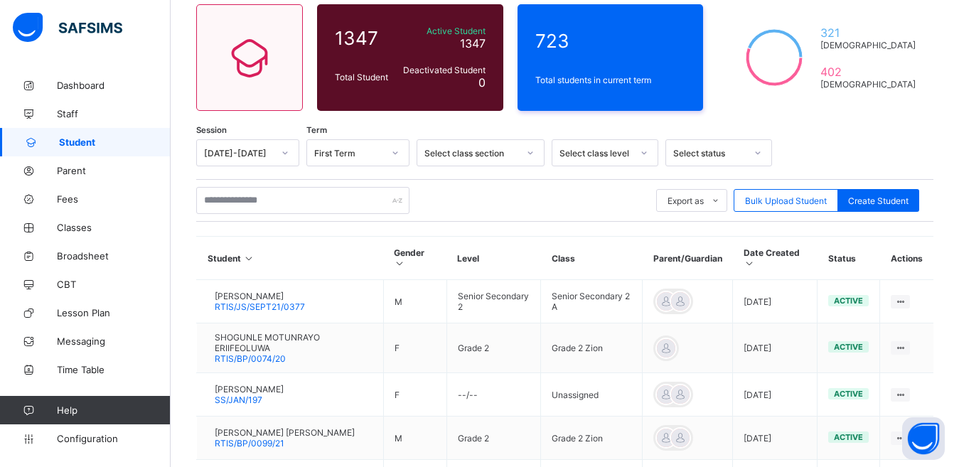
scroll to position [92, 0]
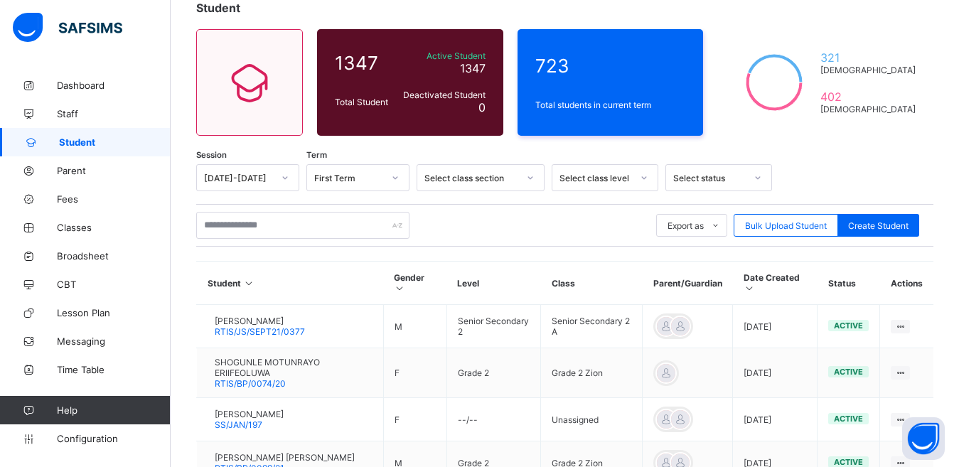
click at [504, 149] on div "Student 1347 Total Student Active Student 1347 Deactivated Student 0 723 Total …" at bounding box center [565, 407] width 788 height 857
click at [81, 145] on span "Student" at bounding box center [115, 141] width 112 height 11
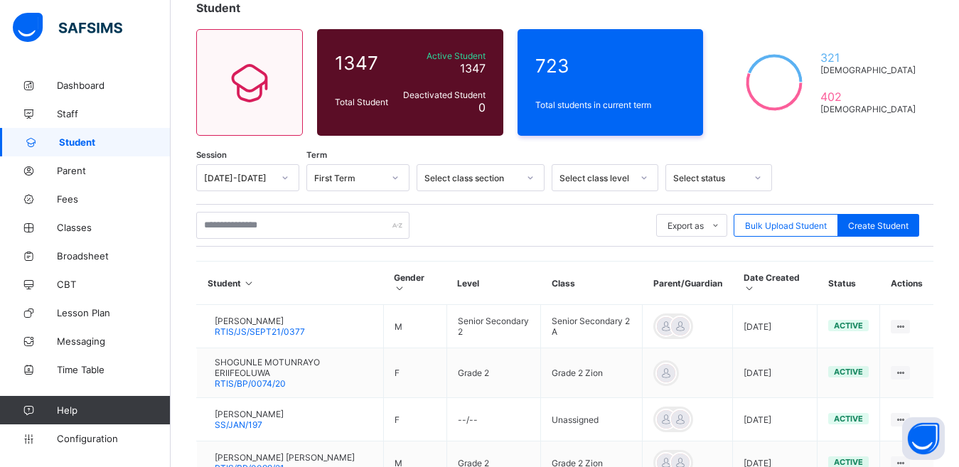
click at [81, 145] on span "Student" at bounding box center [115, 141] width 112 height 11
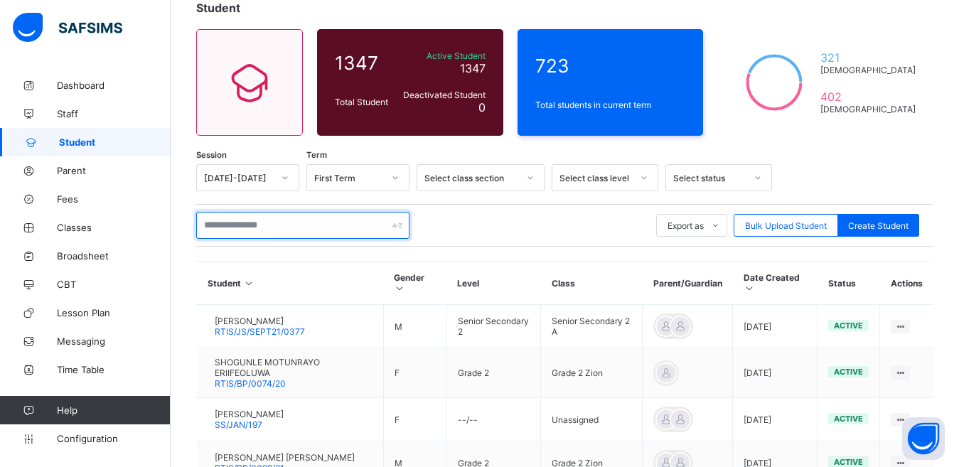
click at [273, 227] on input "text" at bounding box center [302, 225] width 213 height 27
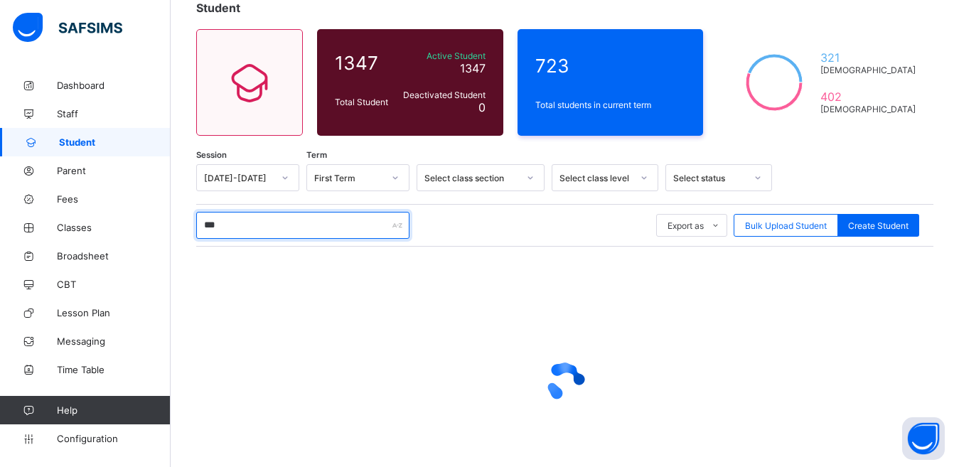
type input "***"
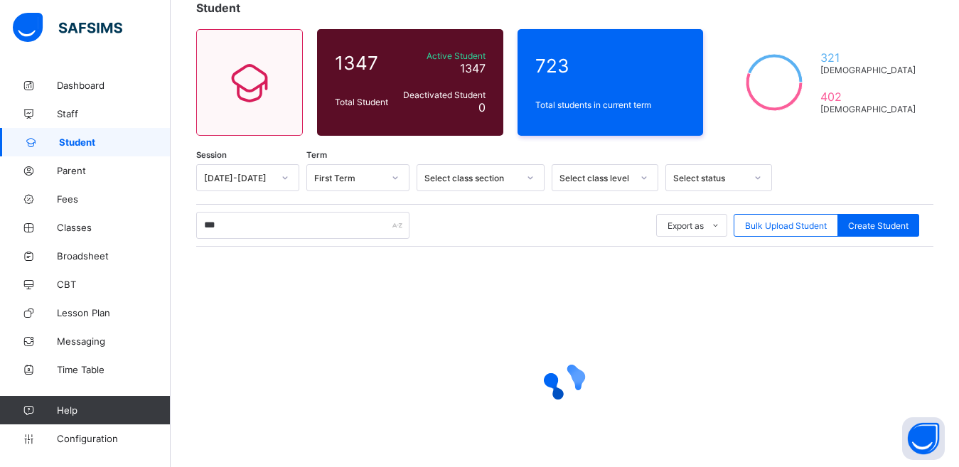
click at [881, 154] on div "Student 1347 Total Student Active Student 1347 Deactivated Student 0 723 Total …" at bounding box center [565, 258] width 788 height 559
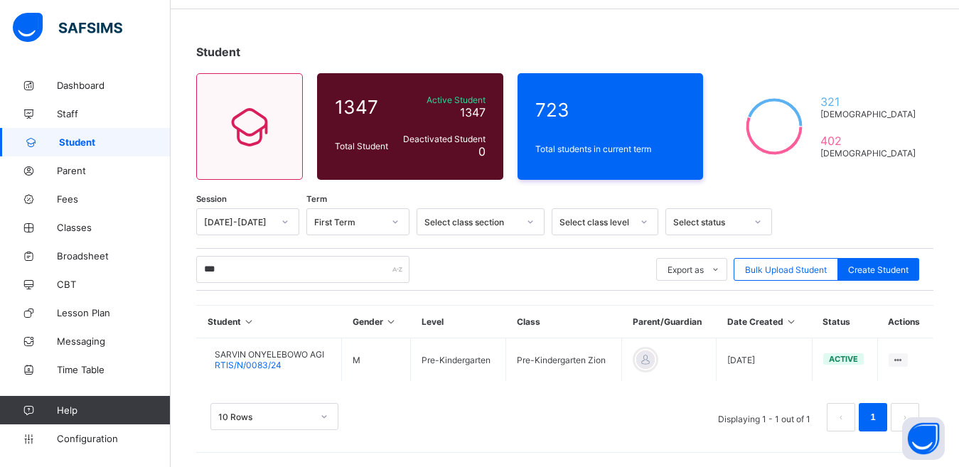
scroll to position [48, 0]
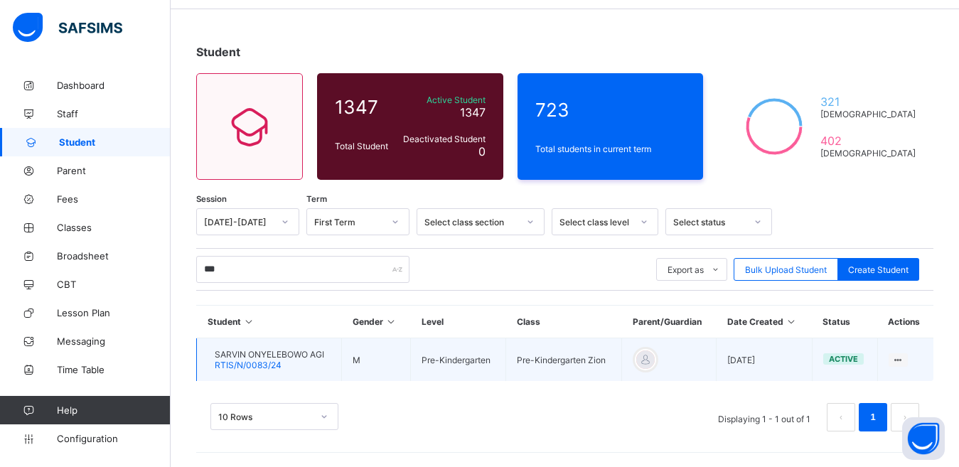
click at [272, 363] on span "RTIS/N/0083/24" at bounding box center [248, 365] width 67 height 11
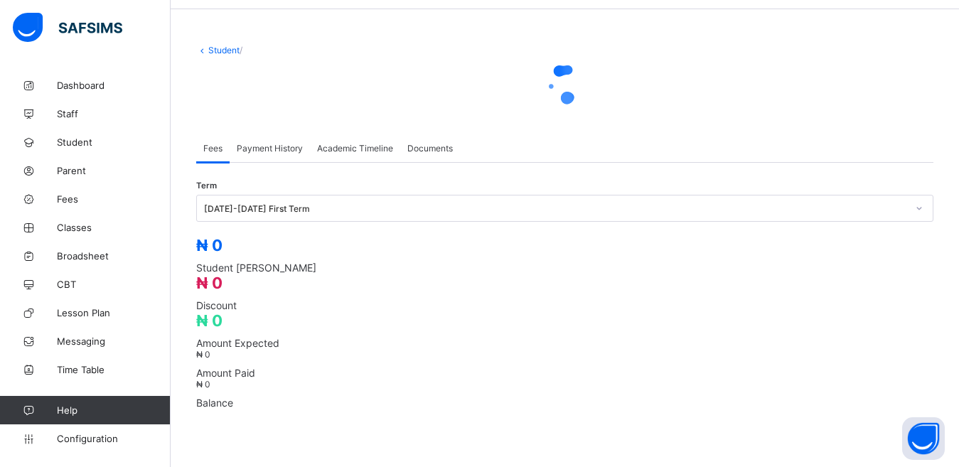
drag, startPoint x: 504, startPoint y: 56, endPoint x: 495, endPoint y: 59, distance: 9.0
click at [505, 57] on div "× Delete Document This action would delete the document with name: from the sys…" at bounding box center [565, 382] width 788 height 719
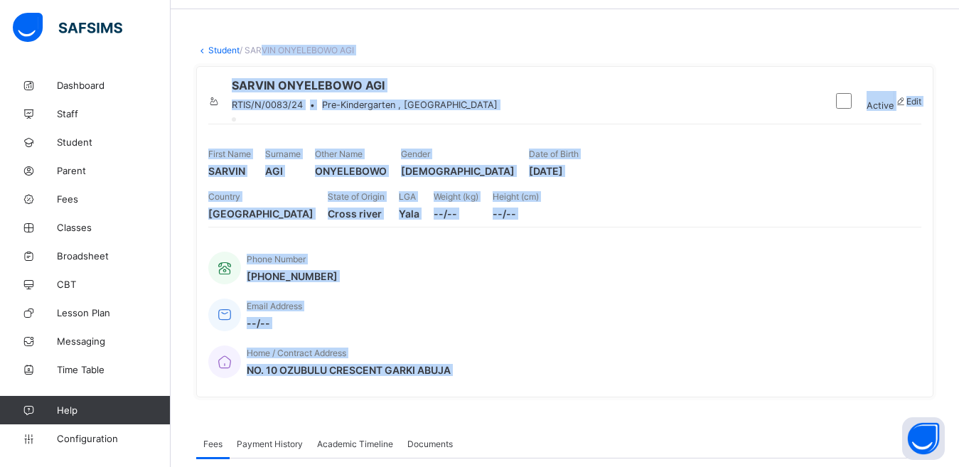
click at [646, 78] on div "SARVIN ONYELEBOWO AGI RTIS/N/0083/24 • Pre-Kindergarten , Zion Active Edit Firs…" at bounding box center [564, 231] width 737 height 353
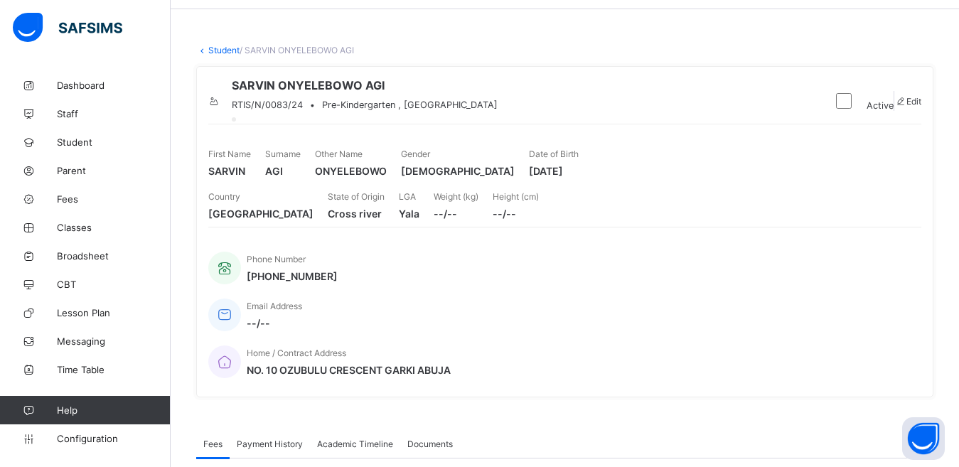
drag, startPoint x: 645, startPoint y: 82, endPoint x: 644, endPoint y: 97, distance: 14.3
click at [645, 93] on div "SARVIN ONYELEBOWO AGI RTIS/N/0083/24 • Pre-Kindergarten , Zion Active Edit Firs…" at bounding box center [564, 231] width 737 height 331
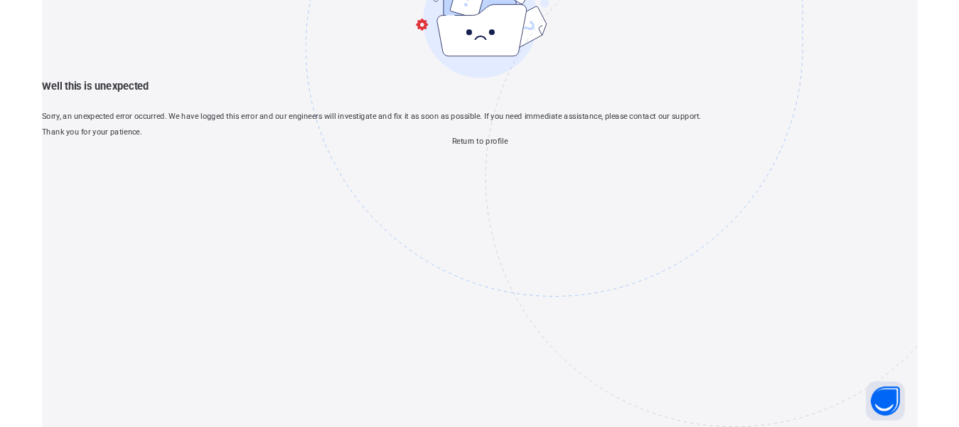
scroll to position [43, 0]
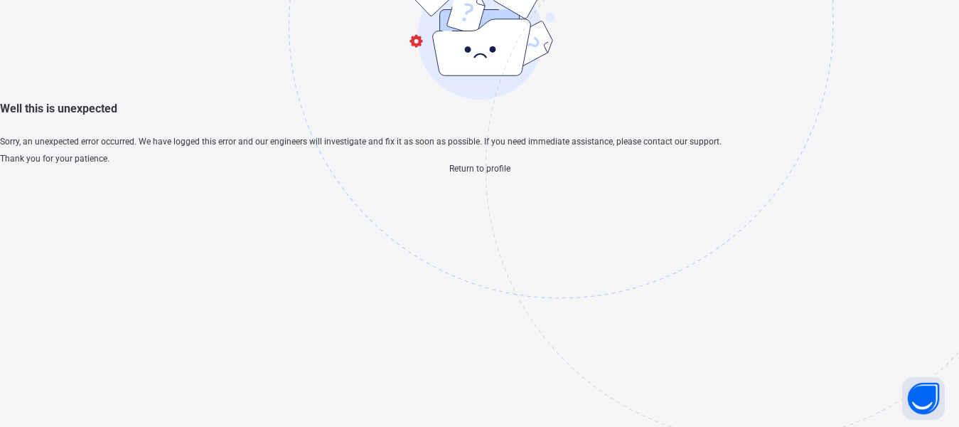
click at [647, 234] on img at bounding box center [659, 96] width 741 height 687
